Goal: Task Accomplishment & Management: Manage account settings

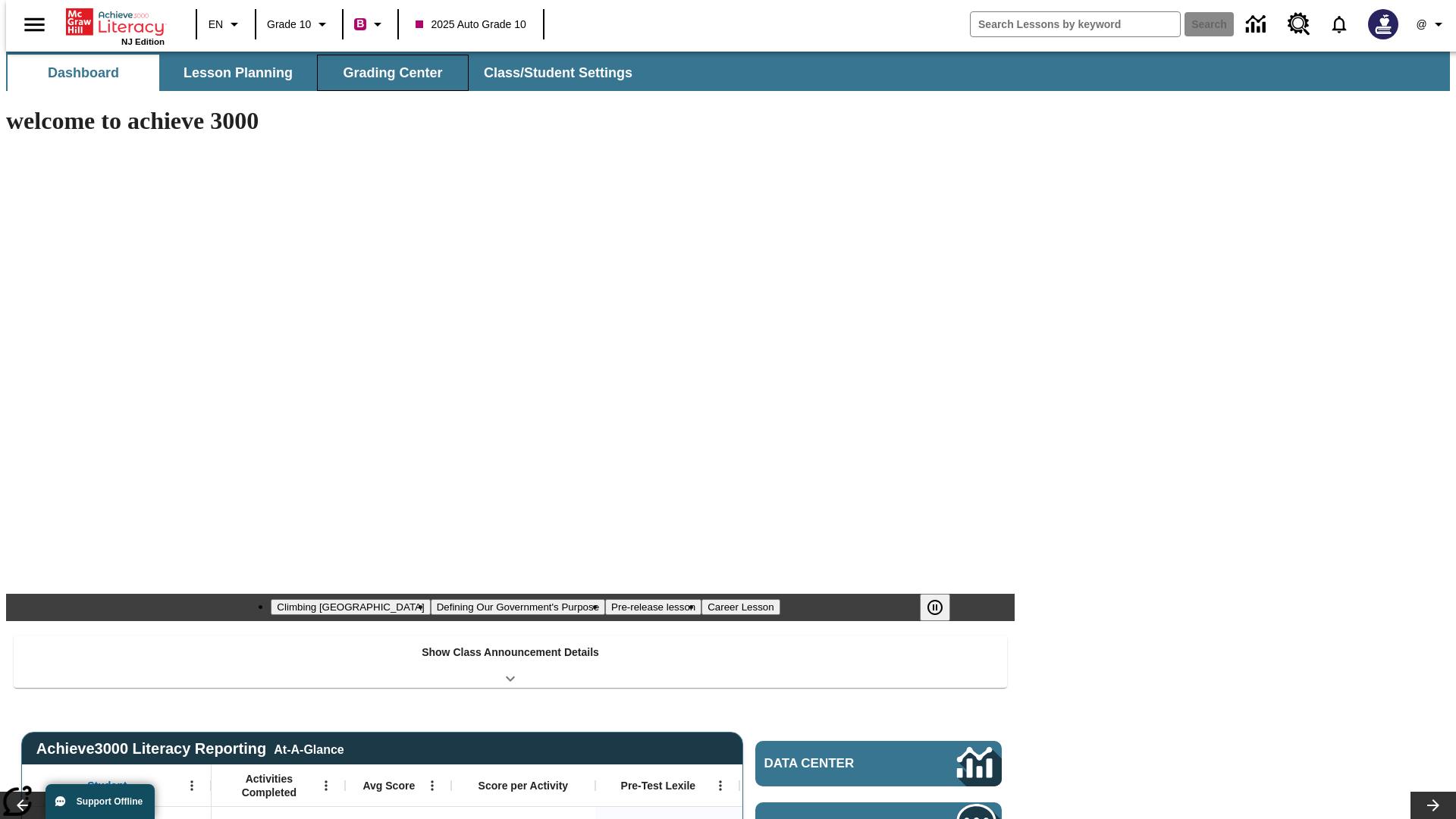
click at [387, 73] on button "Grading Center" at bounding box center [393, 72] width 152 height 37
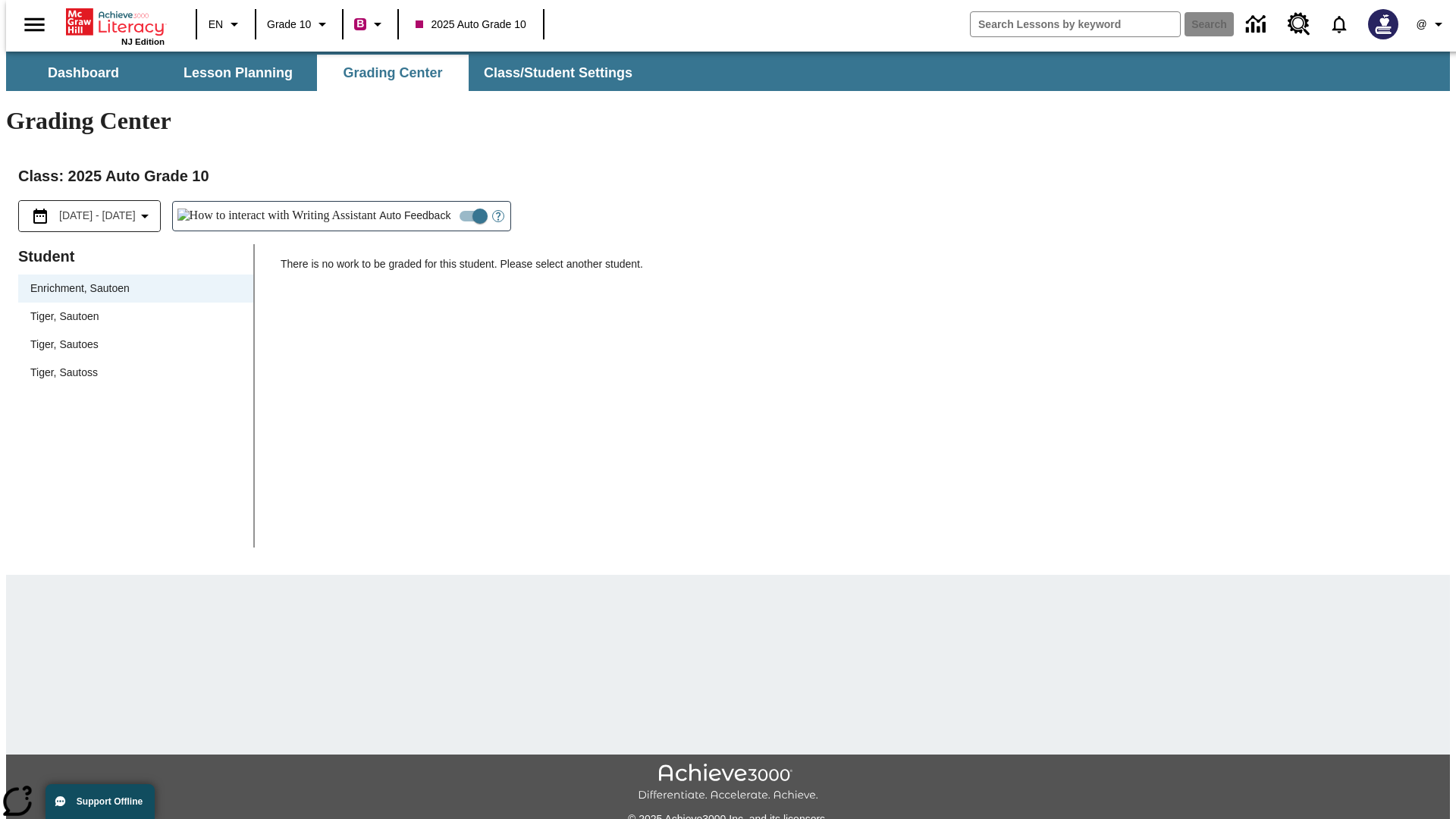
click at [130, 309] on span "Tiger, Sautoen" at bounding box center [135, 317] width 211 height 16
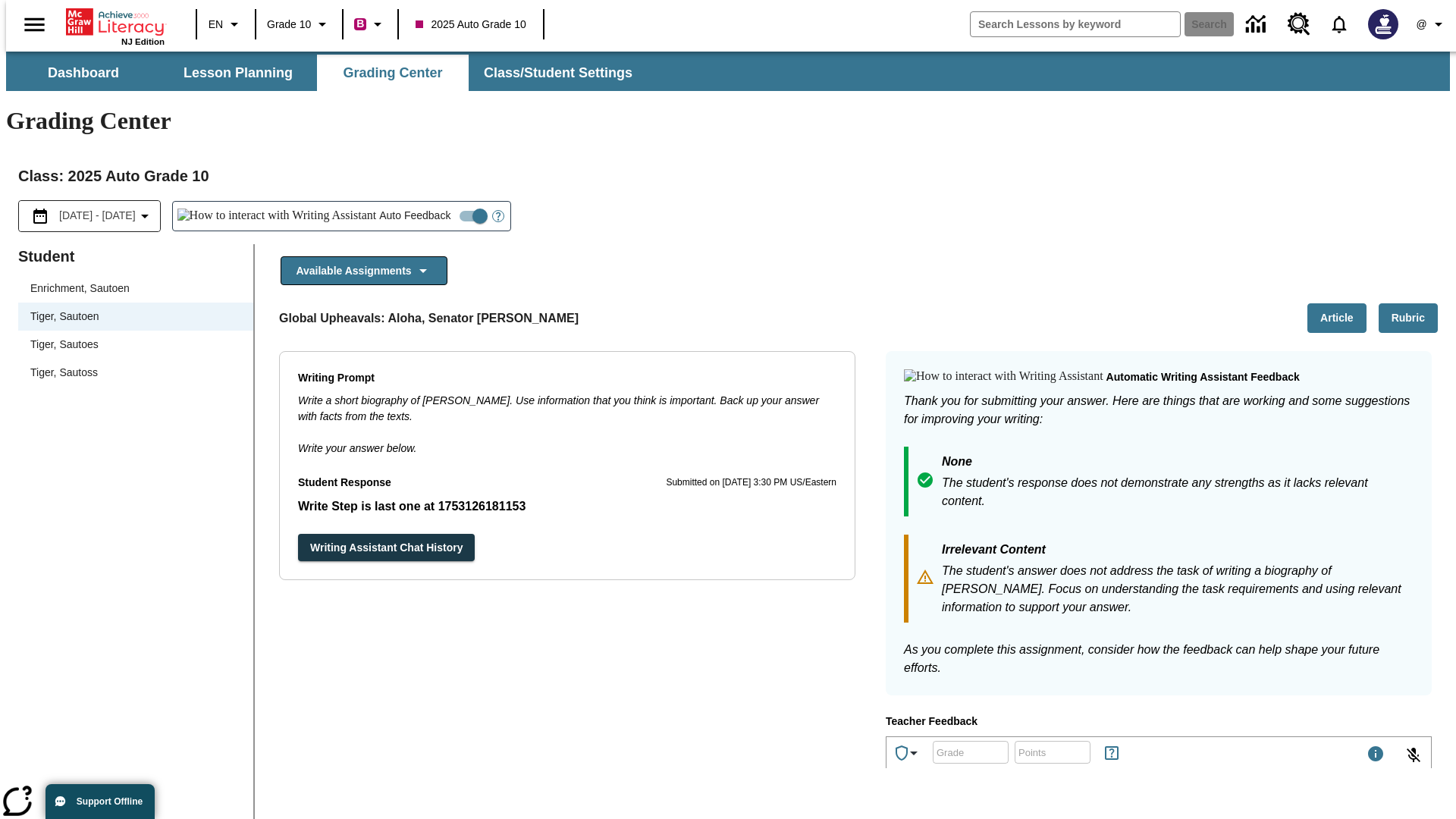
scroll to position [263, 0]
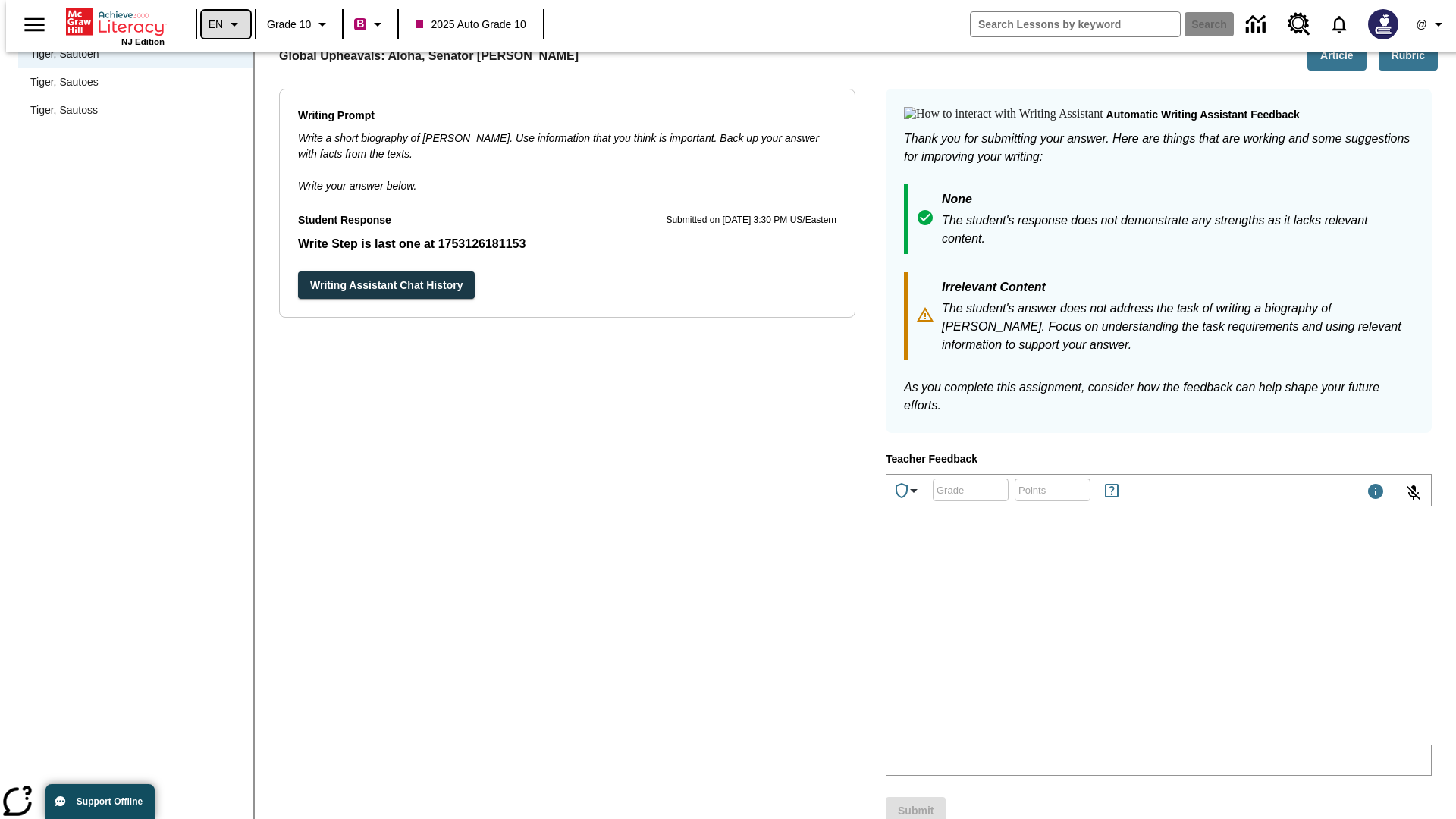
click at [225, 24] on icon "Language: EN, Select a language" at bounding box center [234, 24] width 18 height 18
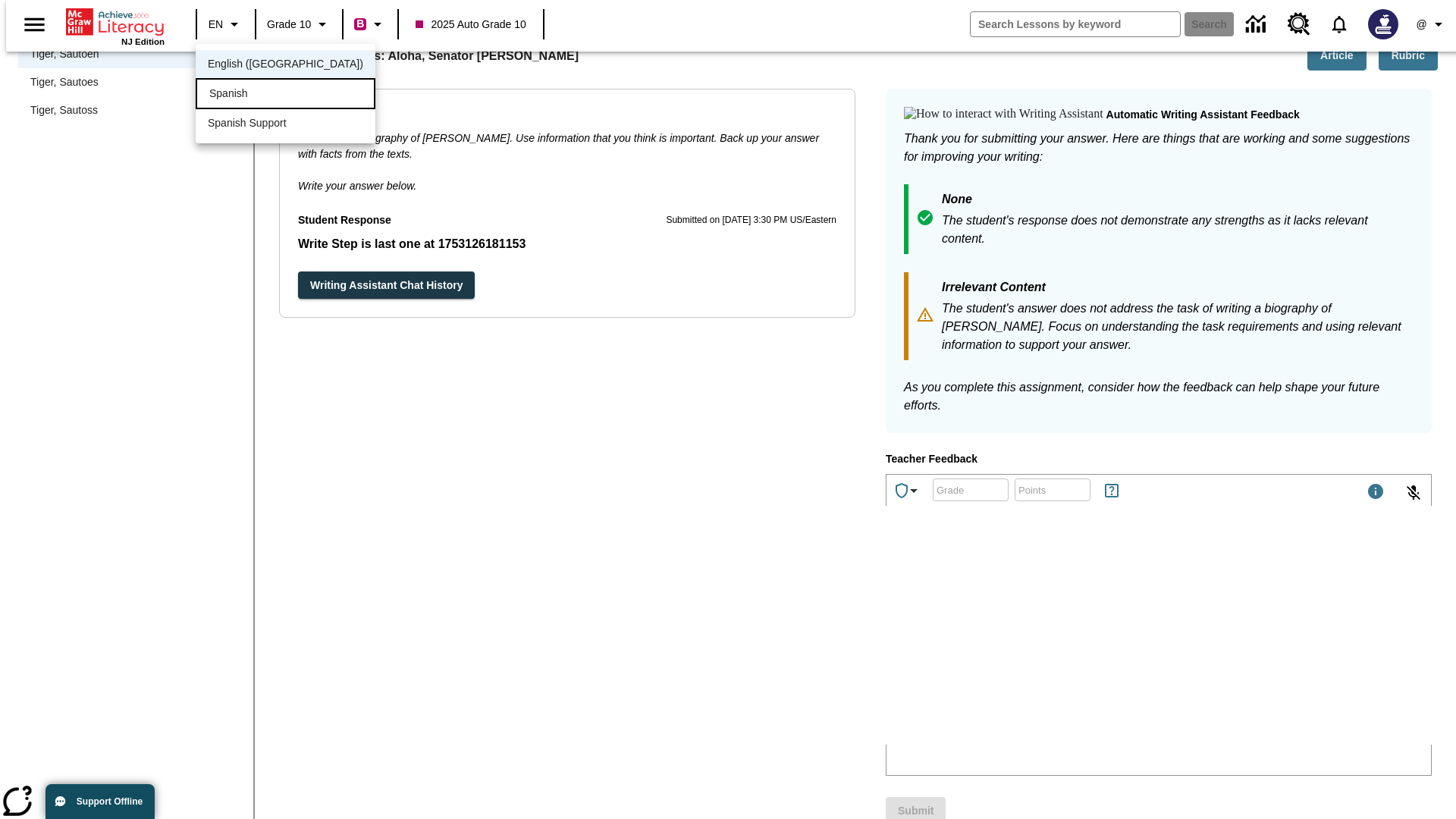
click at [253, 95] on div "Spanish" at bounding box center [285, 94] width 180 height 31
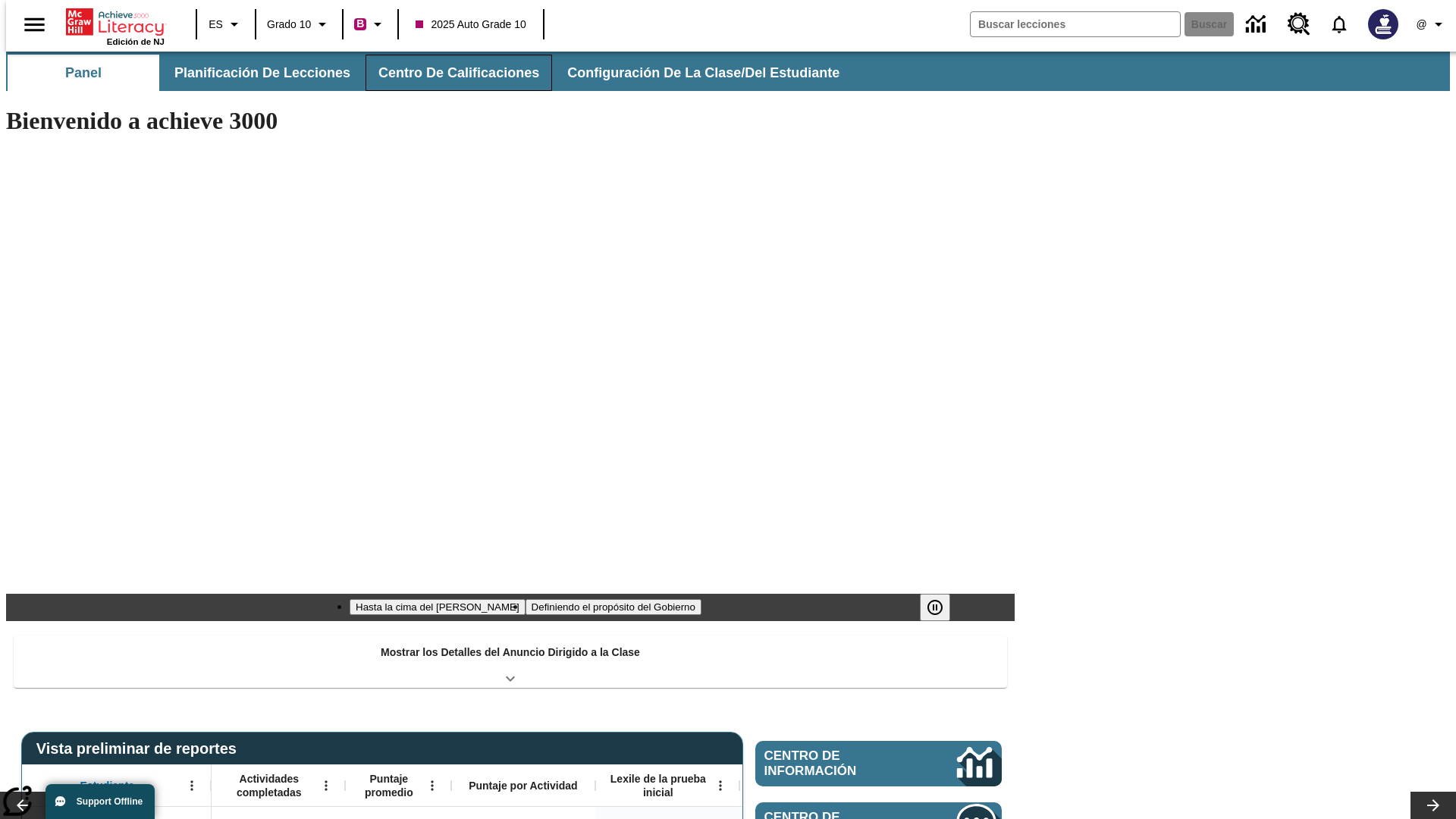
click at [445, 73] on button "Centro de calificaciones" at bounding box center [459, 72] width 186 height 37
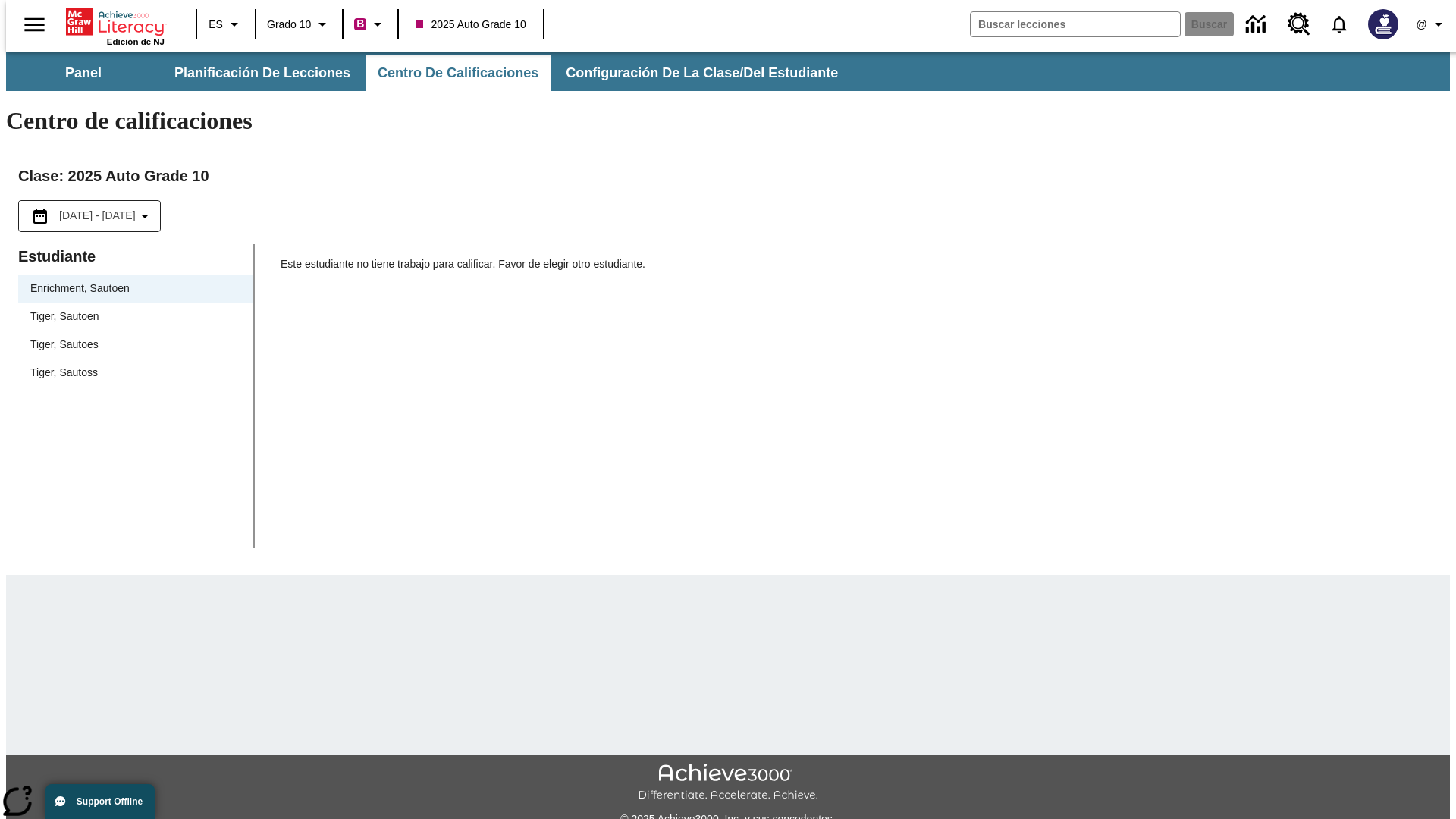
click at [130, 309] on span "Tiger, Sautoen" at bounding box center [135, 317] width 211 height 16
